Goal: Task Accomplishment & Management: Use online tool/utility

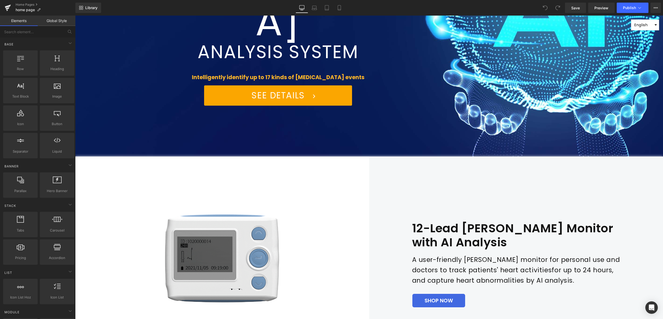
scroll to position [1202, 0]
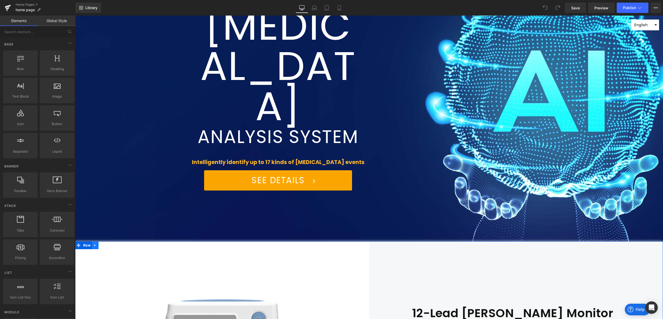
click at [94, 245] on icon at bounding box center [94, 246] width 1 height 2
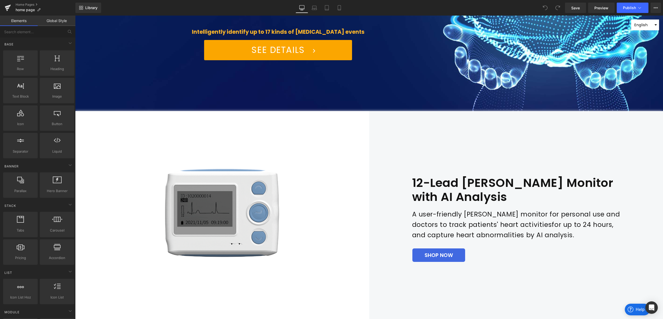
scroll to position [1169, 0]
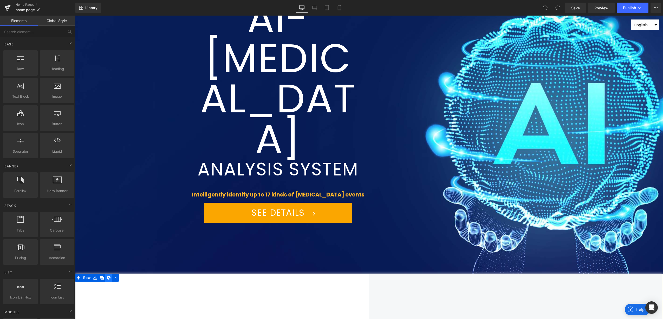
click at [107, 276] on icon at bounding box center [109, 278] width 4 height 4
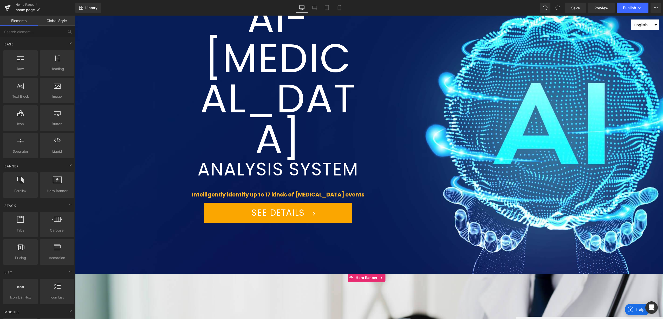
drag, startPoint x: 367, startPoint y: 131, endPoint x: 84, endPoint y: 45, distance: 295.7
click at [367, 274] on span "Hero Banner" at bounding box center [366, 278] width 24 height 8
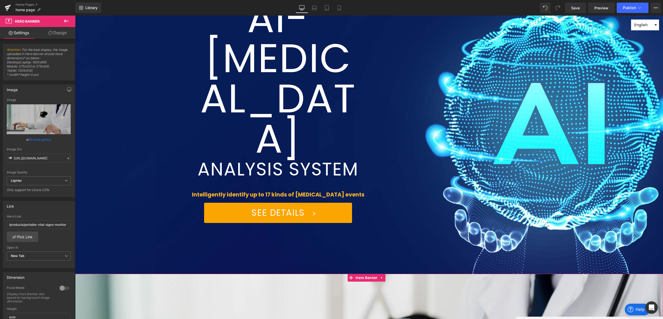
click at [53, 34] on link "Design" at bounding box center [58, 33] width 38 height 12
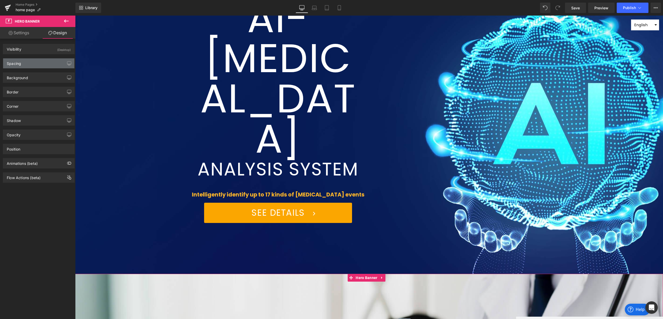
click at [49, 65] on div "Spacing" at bounding box center [38, 63] width 71 height 10
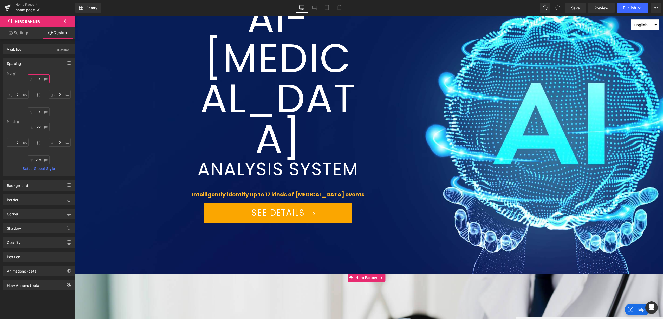
click at [38, 78] on input "text" at bounding box center [39, 79] width 22 height 9
type input "40"
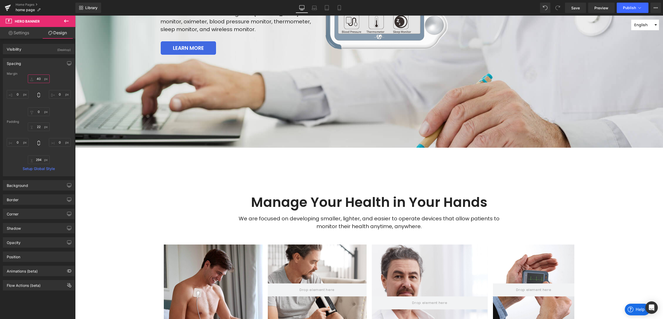
scroll to position [1592, 0]
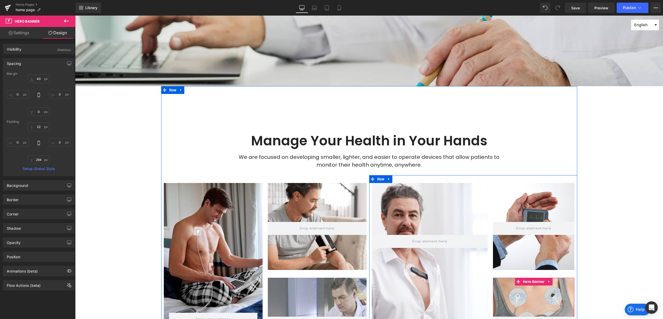
click at [509, 278] on div at bounding box center [533, 321] width 81 height 87
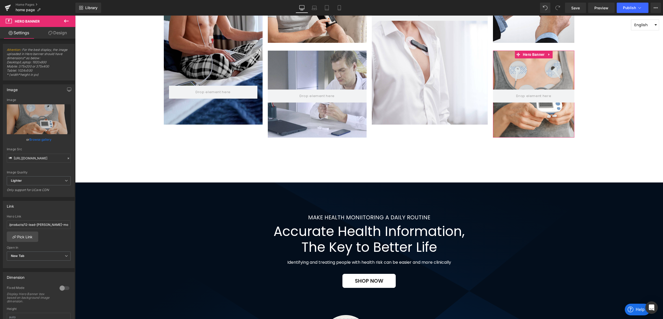
scroll to position [130, 0]
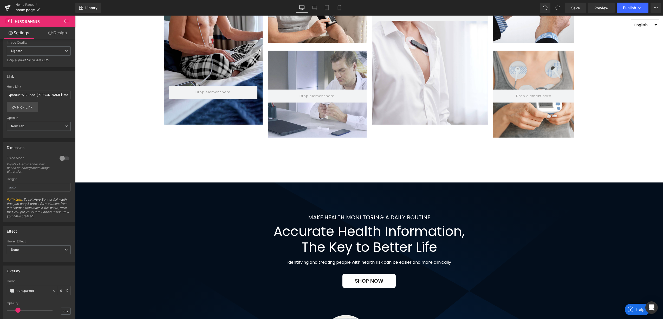
drag, startPoint x: 62, startPoint y: 92, endPoint x: -1, endPoint y: 98, distance: 63.7
click at [0, 98] on html "Hero Banner You are previewing how the will restyle your page. You can not edit…" at bounding box center [331, 159] width 663 height 319
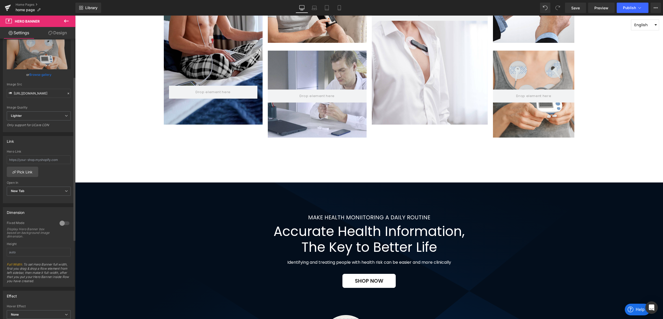
click at [46, 140] on div "Link" at bounding box center [38, 141] width 71 height 10
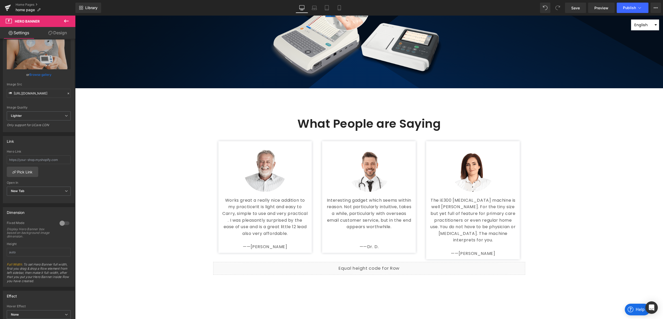
scroll to position [2209, 0]
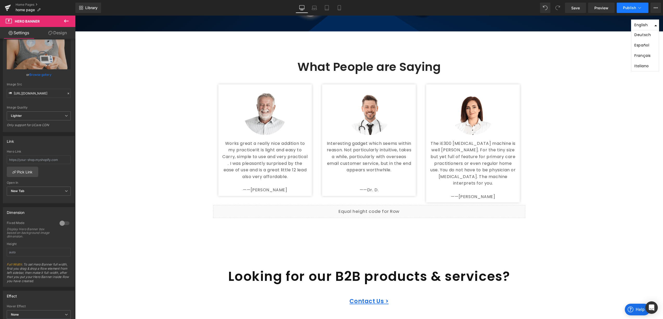
click at [633, 7] on span "Publish" at bounding box center [629, 8] width 13 height 4
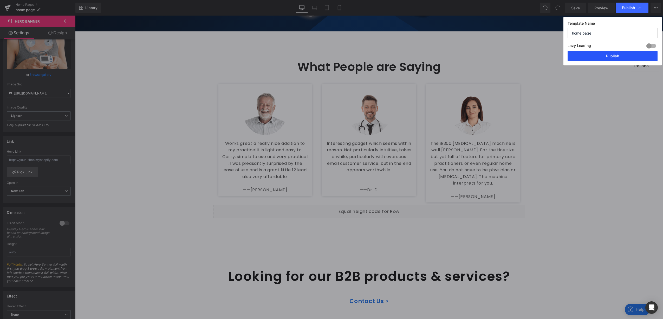
click at [0, 0] on button "Publish" at bounding box center [0, 0] width 0 height 0
